Goal: Understand process/instructions: Learn about a topic

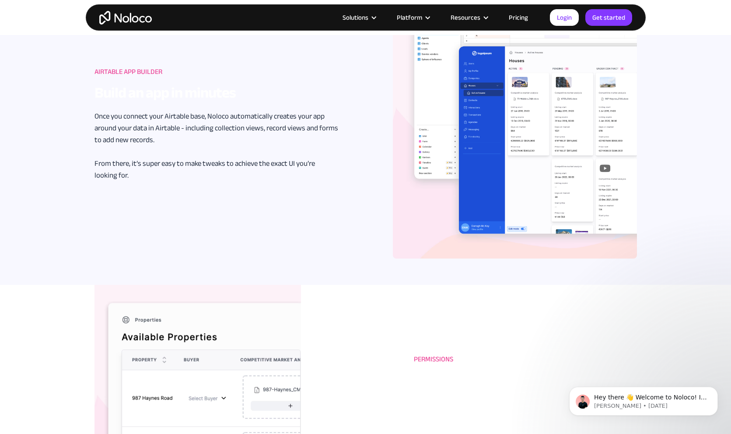
scroll to position [803, 0]
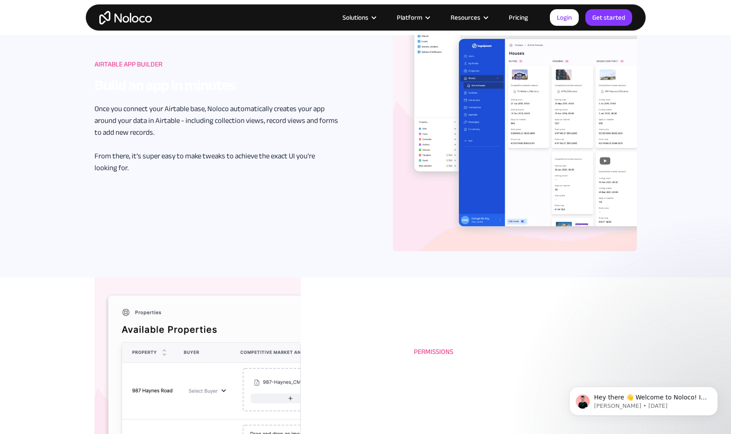
click at [204, 92] on strong "Build an app in minutes" at bounding box center [165, 85] width 141 height 28
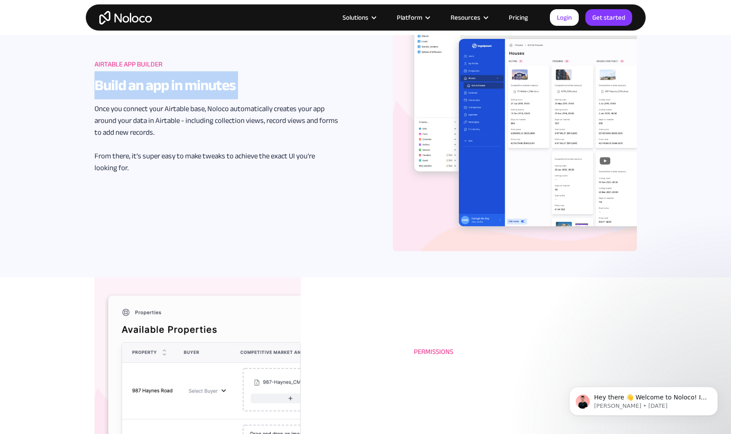
click at [236, 128] on p "Once you connect your Airtable base, Noloco automatically creates your app arou…" at bounding box center [217, 138] width 244 height 71
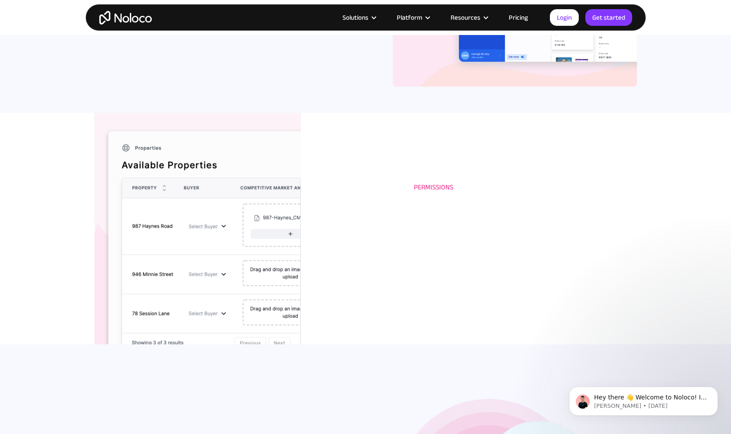
scroll to position [1001, 0]
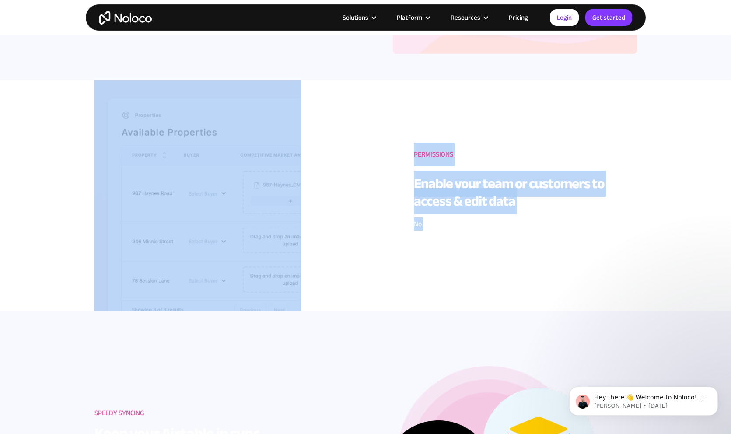
drag, startPoint x: 335, startPoint y: 228, endPoint x: 423, endPoint y: 227, distance: 88.0
click at [423, 228] on div "Permissions Enable your team or customers to access & edit data No need to give…" at bounding box center [366, 201] width 543 height 243
click at [412, 228] on div "Permissions Enable your team or customers to access & edit data No need to give…" at bounding box center [366, 201] width 543 height 243
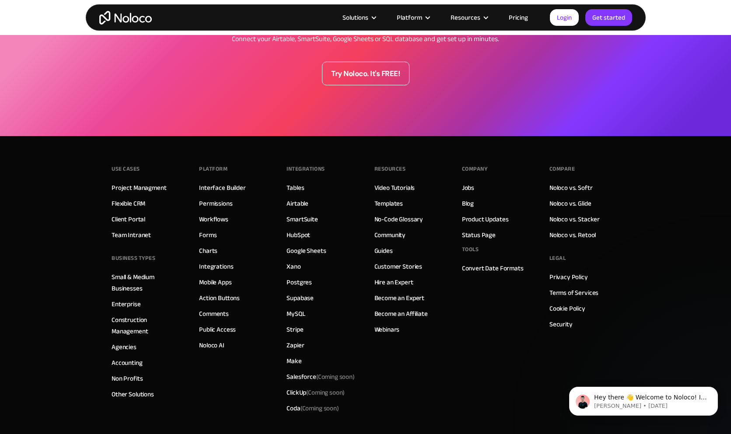
scroll to position [3191, 0]
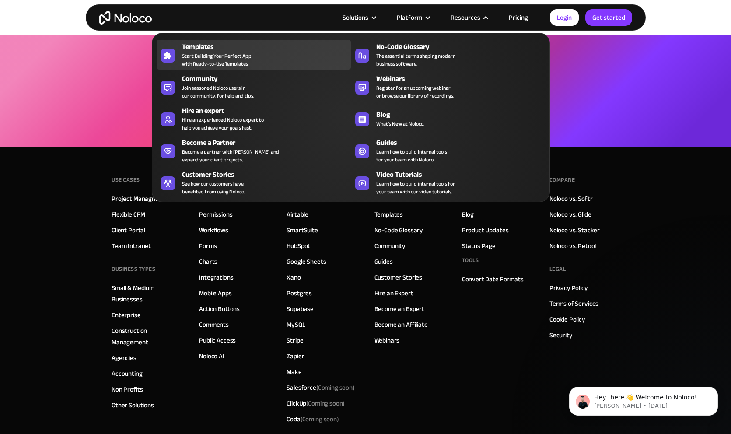
click at [209, 58] on span "Start Building Your Perfect App with Ready-to-Use Templates" at bounding box center [217, 60] width 70 height 16
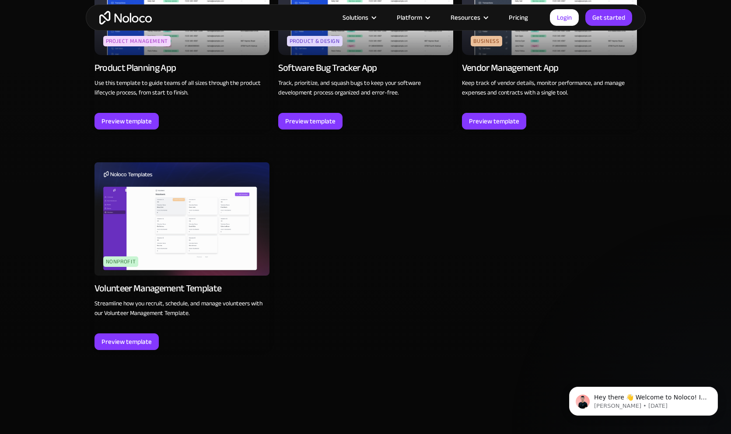
scroll to position [2516, 0]
